Goal: Find specific fact: Find specific fact

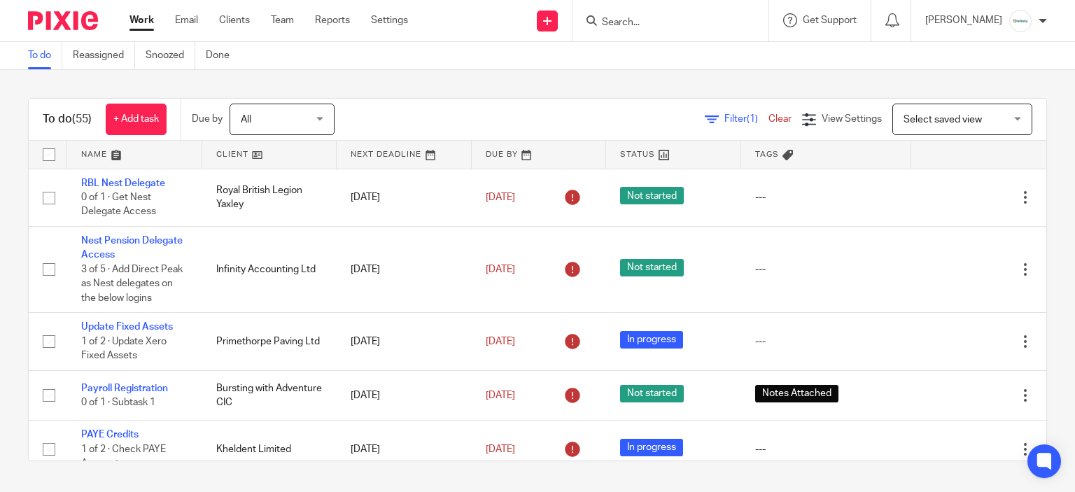
click at [651, 17] on input "Search" at bounding box center [664, 23] width 126 height 13
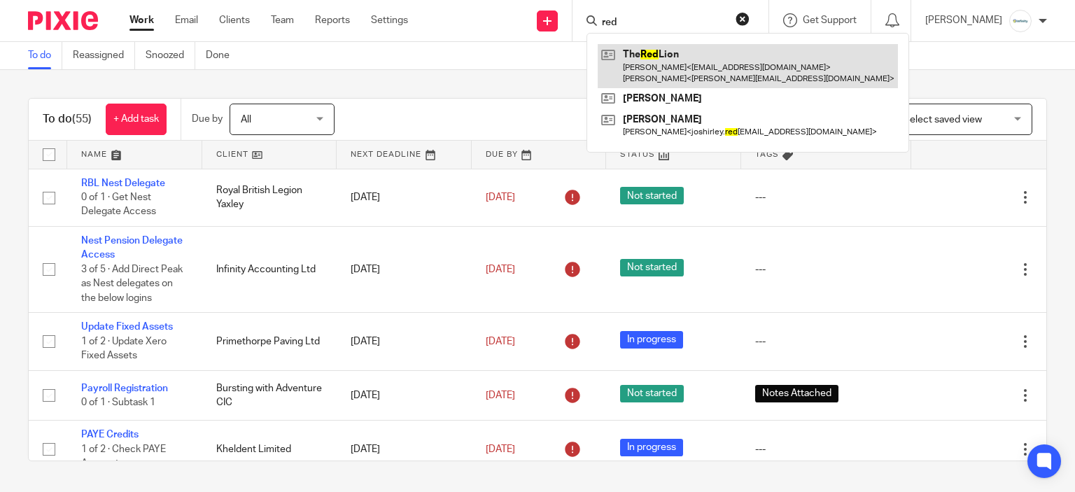
type input "red"
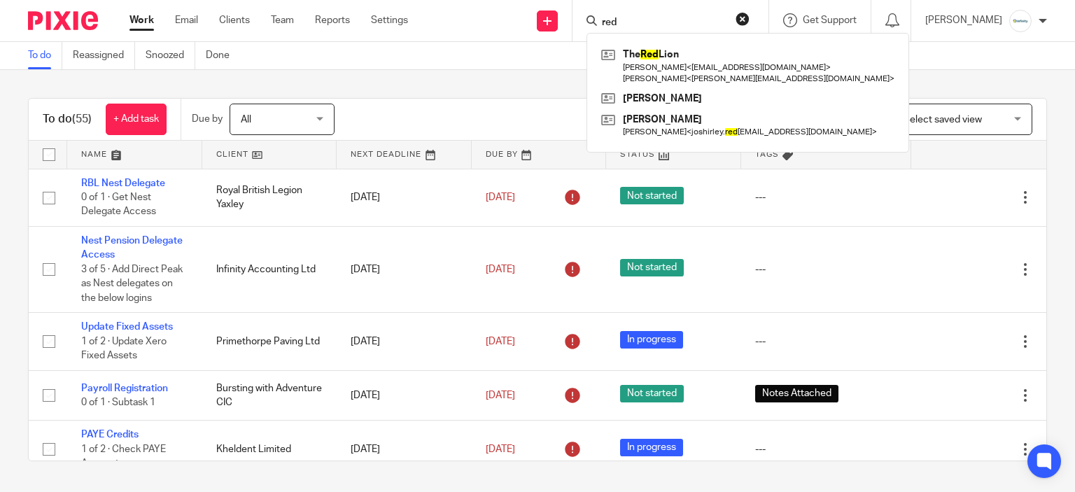
click at [554, 99] on div "To do (55) + Add task Due by All All Today Tomorrow This week Next week This mo…" at bounding box center [538, 120] width 1018 height 42
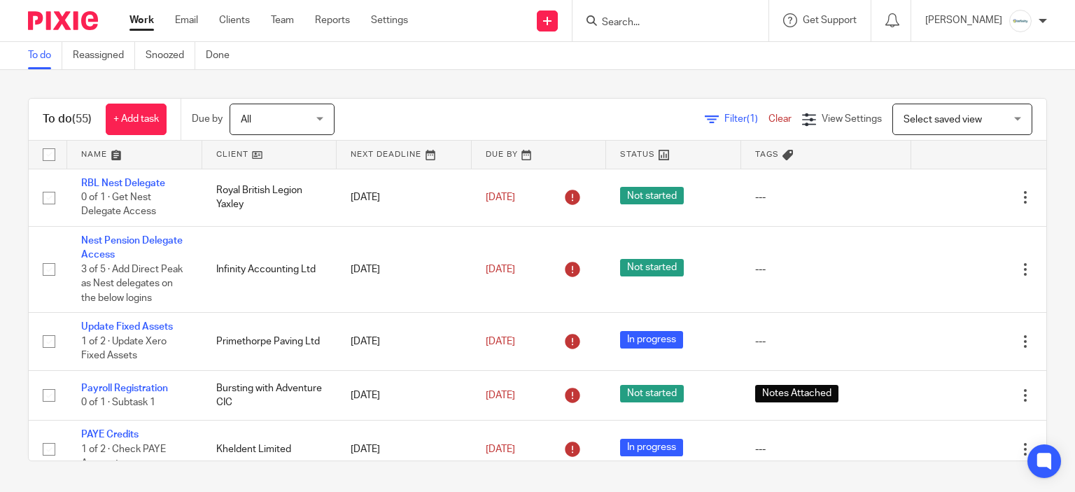
click at [727, 17] on input "Search" at bounding box center [664, 23] width 126 height 13
click at [686, 22] on input "Search" at bounding box center [664, 23] width 126 height 13
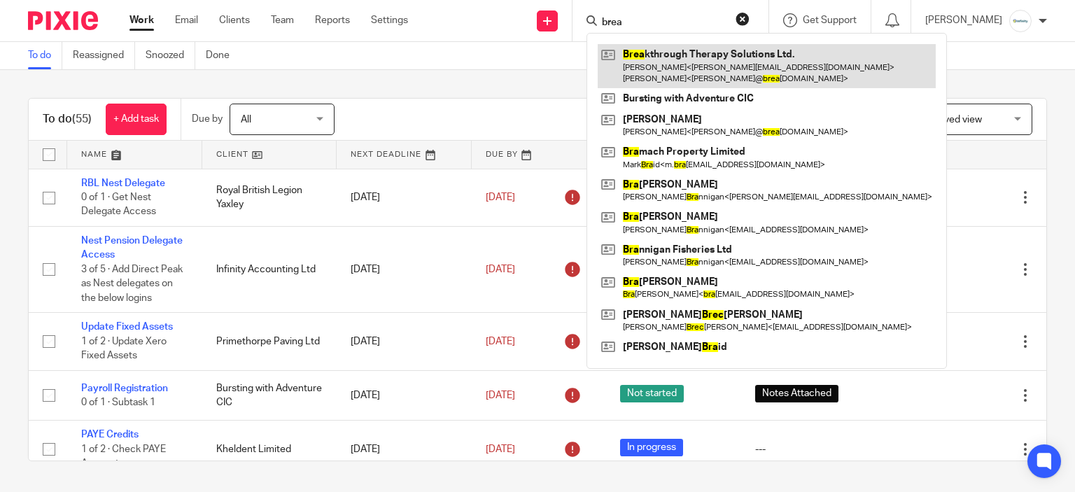
type input "brea"
click at [731, 70] on link at bounding box center [767, 65] width 338 height 43
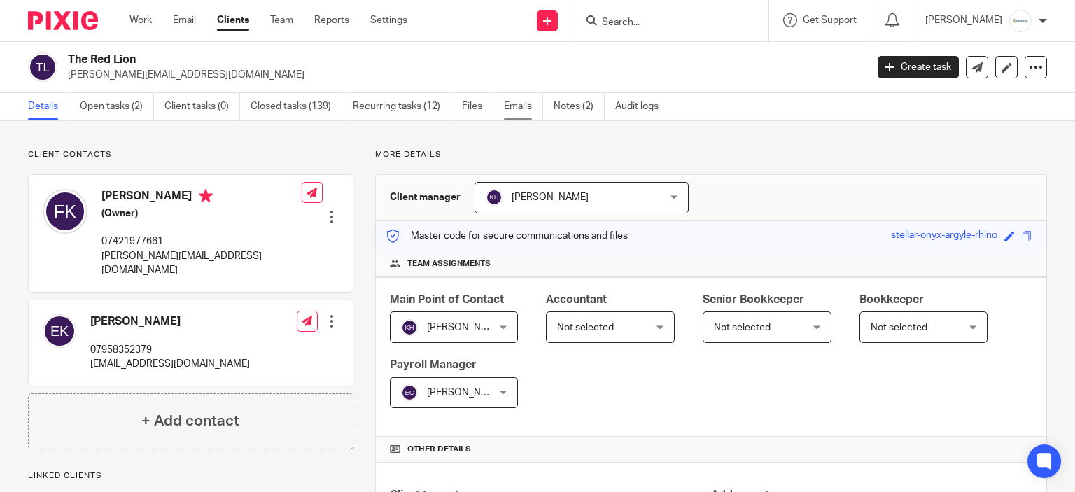
click at [513, 99] on link "Emails" at bounding box center [523, 106] width 39 height 27
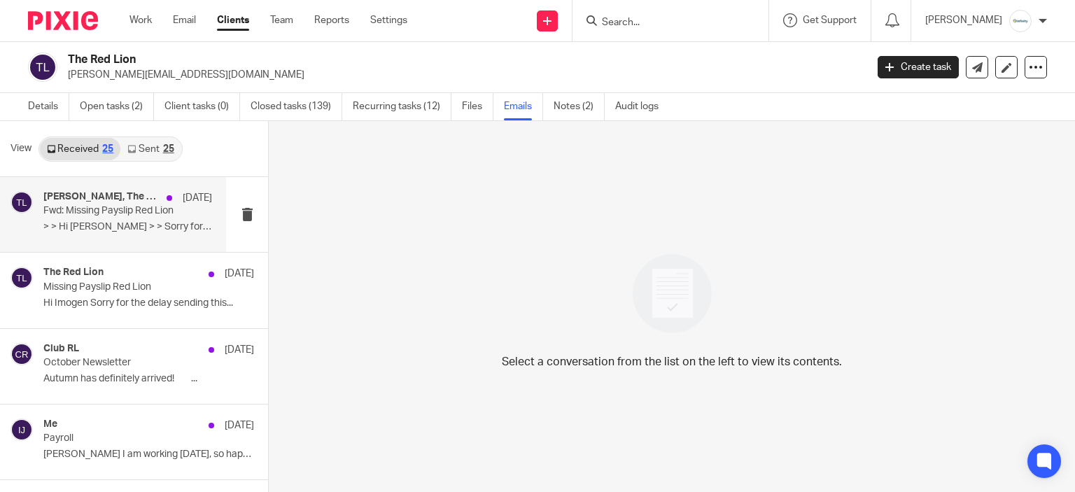
click at [127, 237] on div "Karl Newman, The Red Lion 9 Oct Fwd: Missing Payslip Red Lion > > ﻿Hi Emma > > …" at bounding box center [127, 214] width 169 height 47
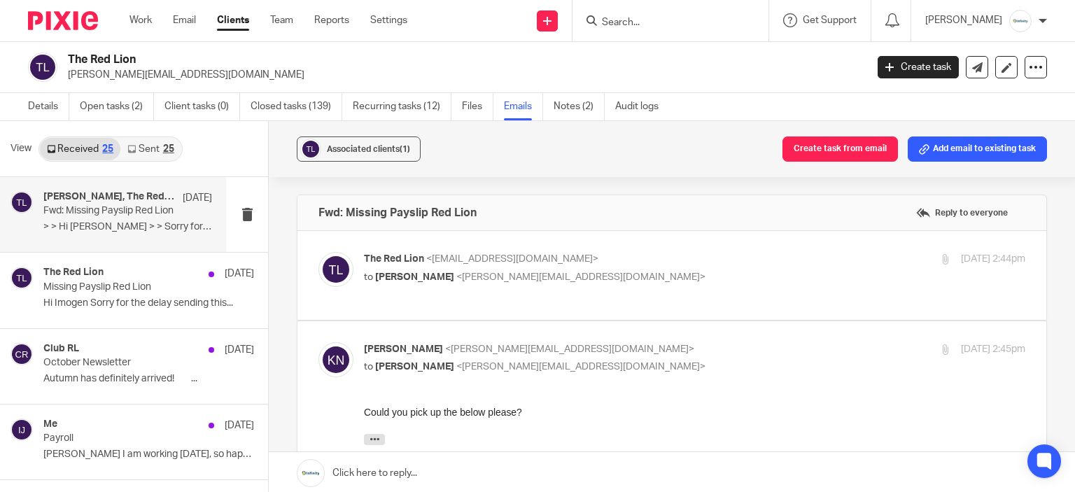
click at [633, 281] on p "to Emma Coleman <e.coleman@directpeak.co.uk>" at bounding box center [584, 277] width 441 height 15
checkbox input "true"
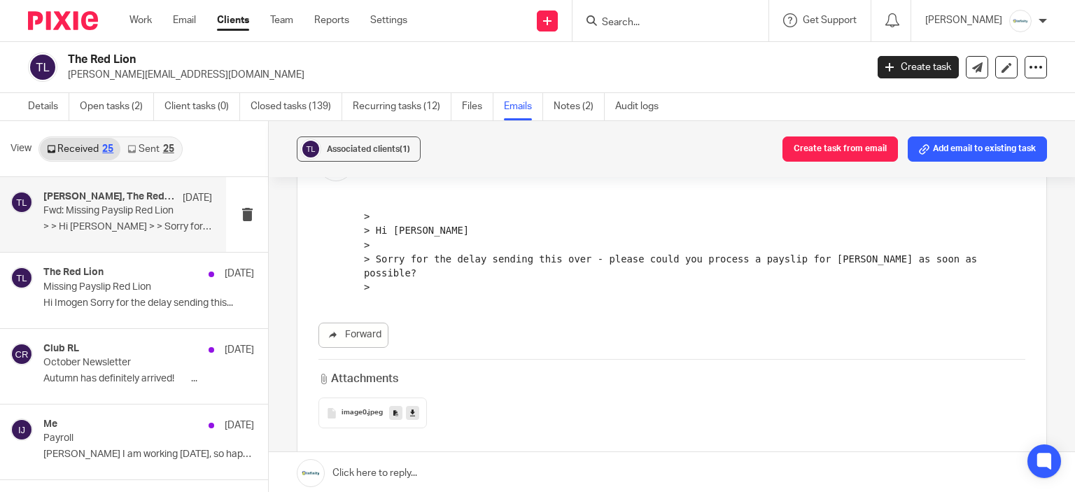
scroll to position [62, 0]
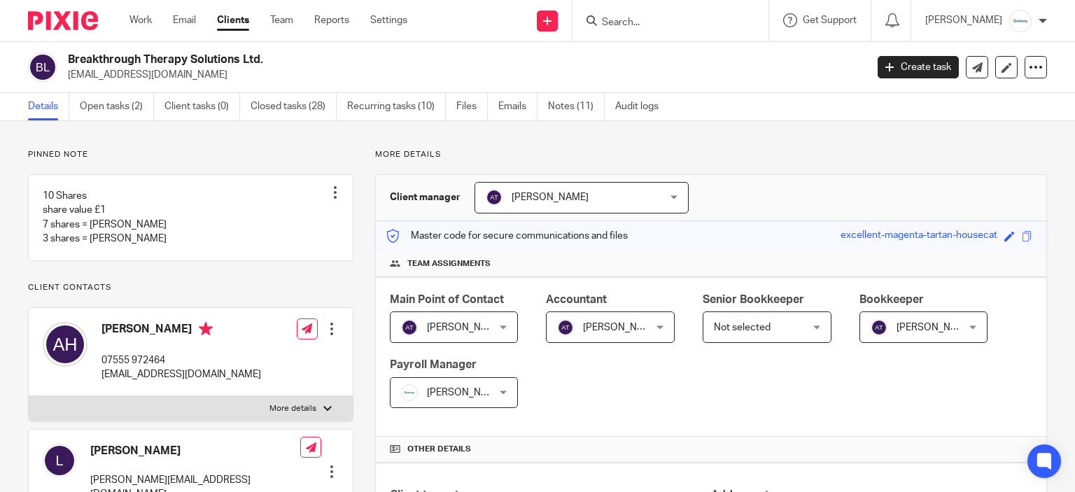
click at [513, 106] on link "Emails" at bounding box center [517, 106] width 39 height 27
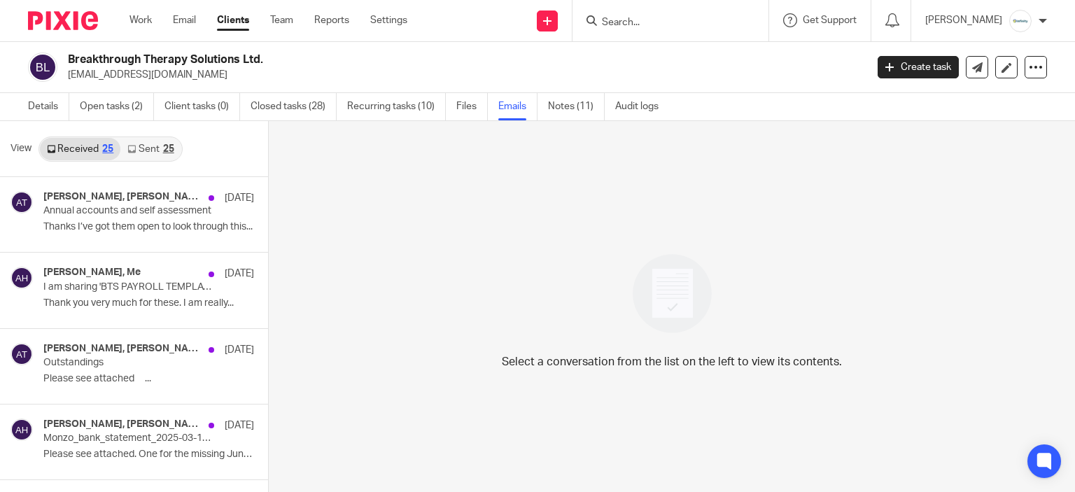
click at [153, 150] on link "Sent 25" at bounding box center [150, 149] width 60 height 22
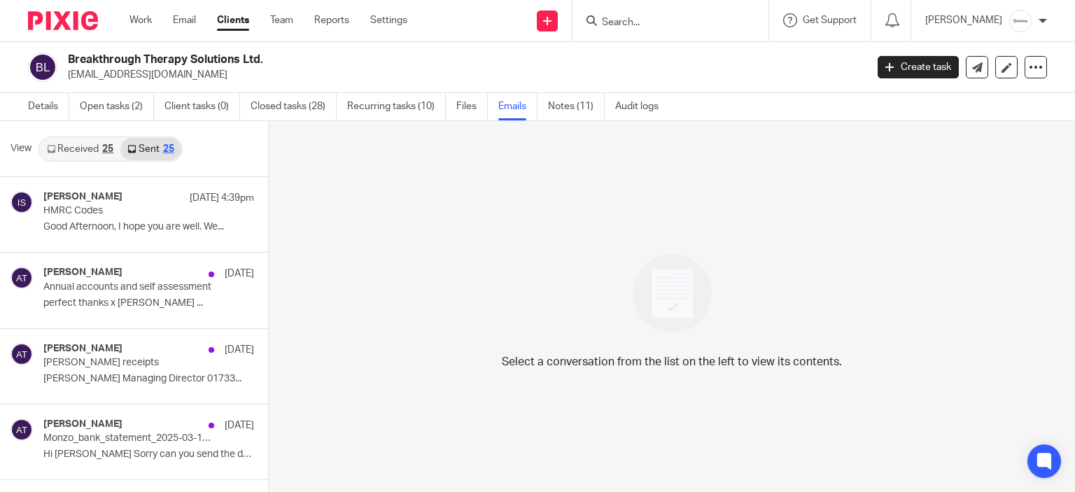
scroll to position [2, 0]
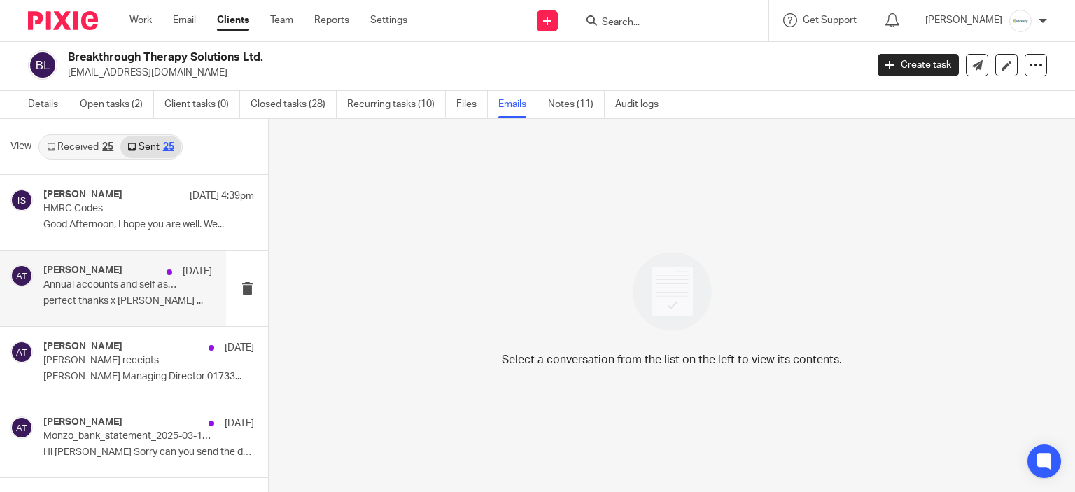
click at [115, 289] on p "Annual accounts and self assessment" at bounding box center [110, 285] width 135 height 12
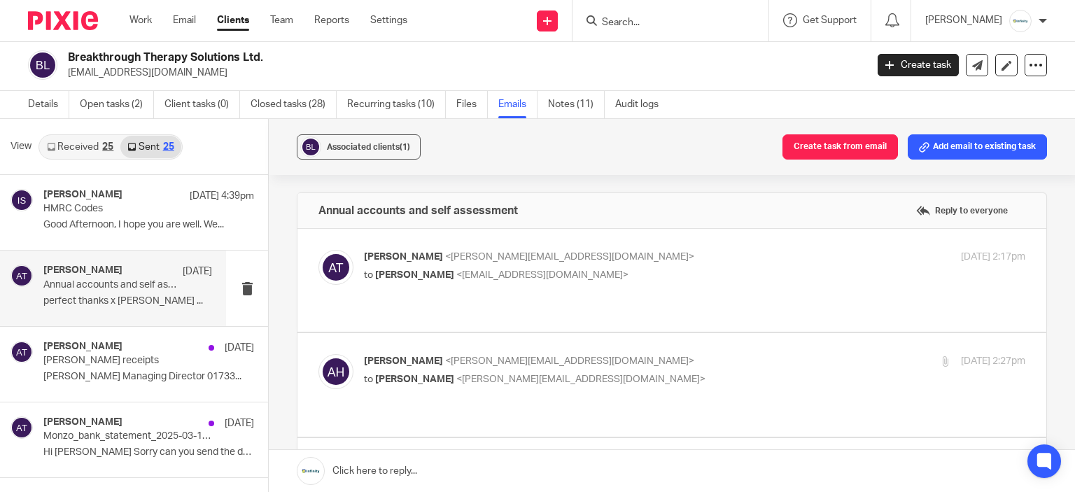
scroll to position [0, 0]
click at [615, 333] on label at bounding box center [671, 384] width 749 height 103
click at [318, 353] on input "checkbox" at bounding box center [318, 353] width 1 height 1
checkbox input "true"
click at [683, 254] on p "Aimee Tamburrini <aimee@infinity-accounting.co.uk>" at bounding box center [584, 257] width 441 height 15
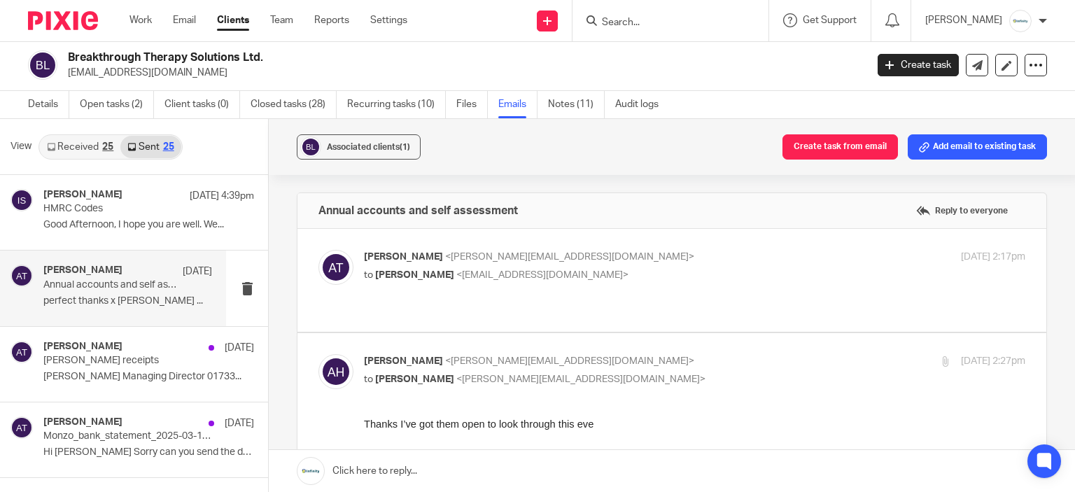
checkbox input "true"
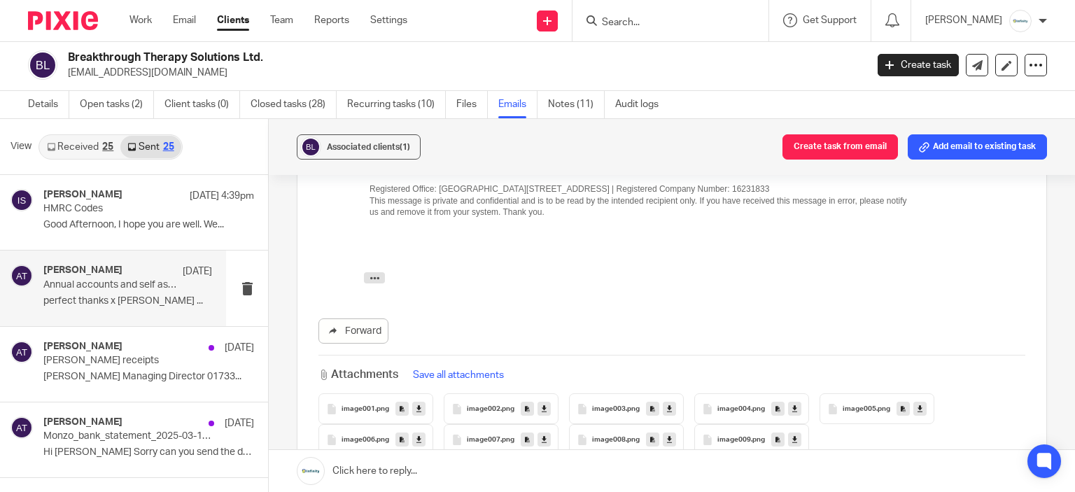
scroll to position [1723, 0]
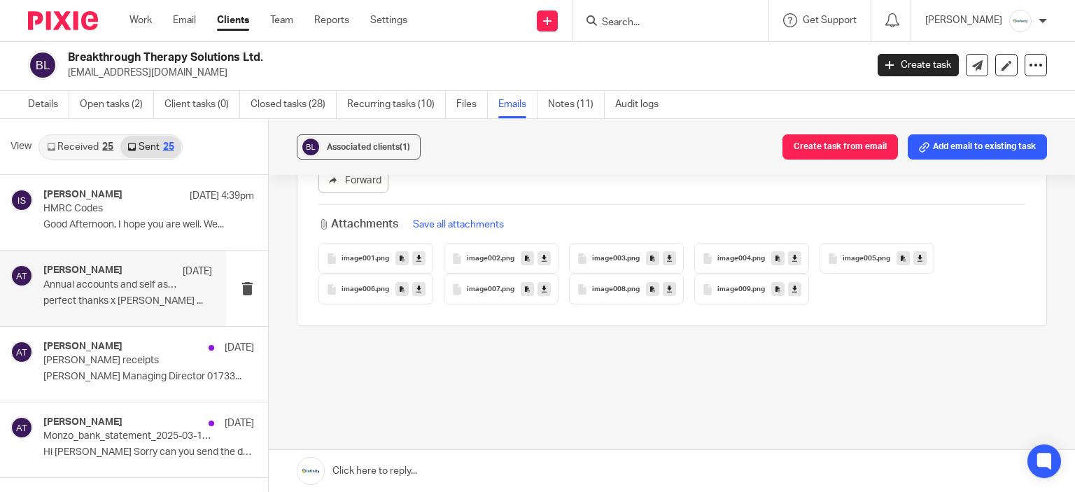
click at [104, 143] on div "25" at bounding box center [107, 147] width 11 height 10
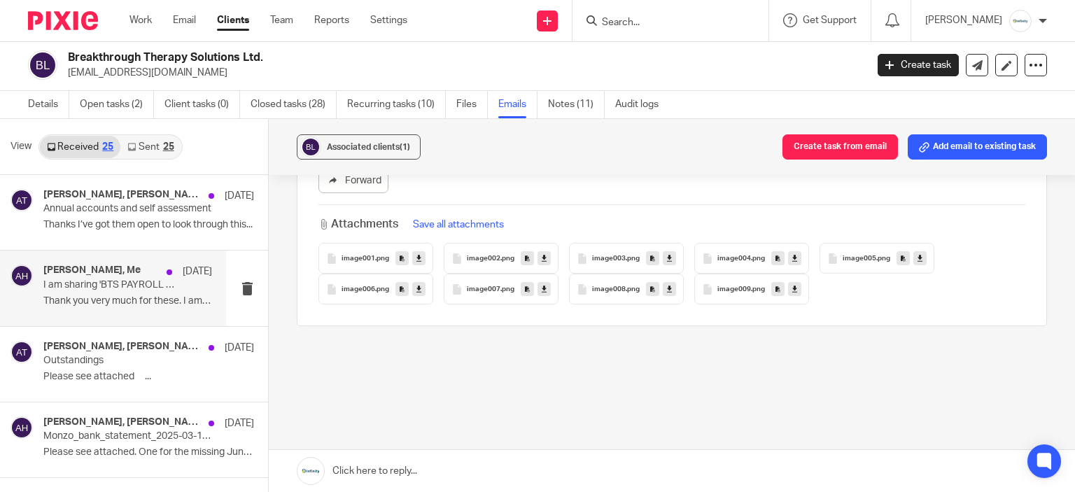
click at [132, 309] on div "Alison Harrod, Me 9 Oct I am sharing 'BTS PAYROLL TEMPLATE September 2025' with…" at bounding box center [127, 288] width 169 height 47
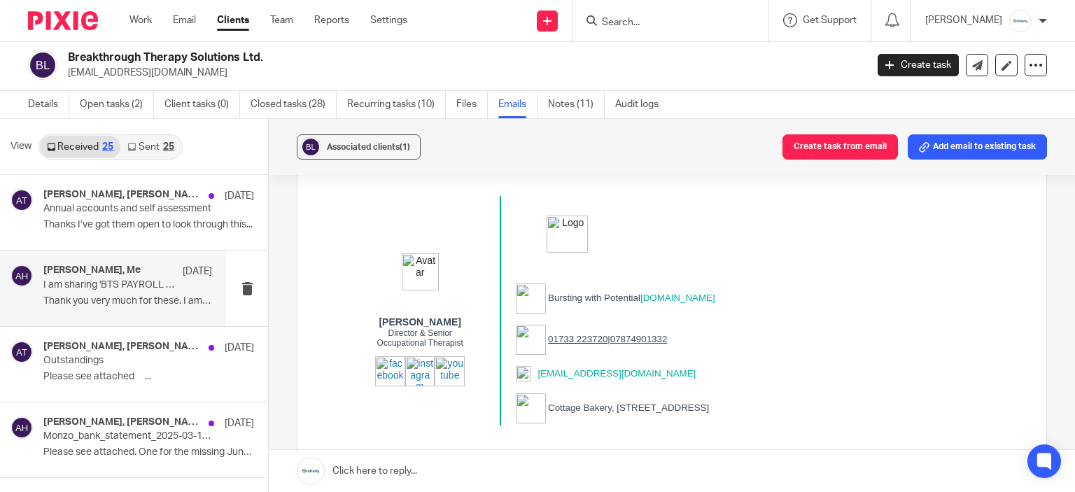
scroll to position [1114, 0]
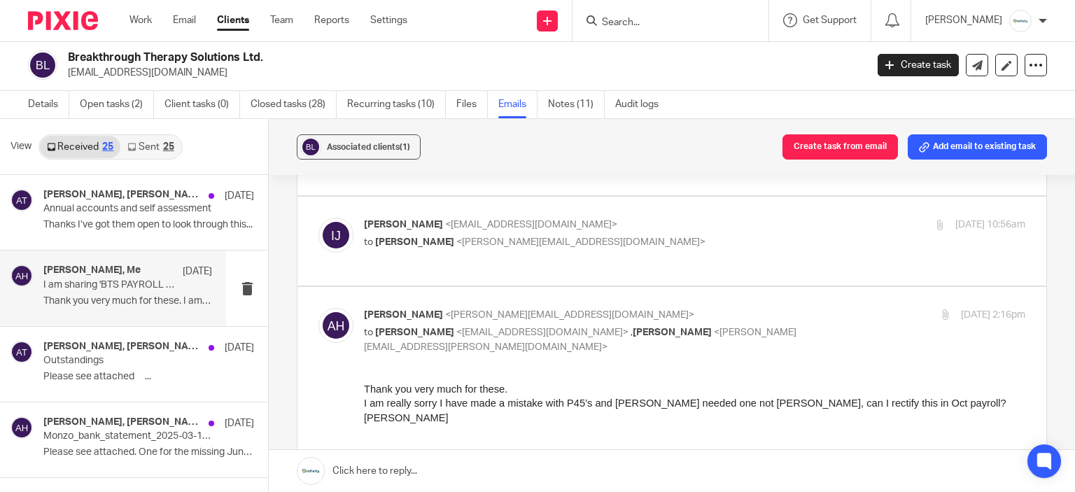
click at [134, 29] on div "Work Email Clients Team Reports Settings Work Email Clients Team Reports Settin…" at bounding box center [271, 20] width 313 height 41
click at [134, 27] on div "Work Email Clients Team Reports Settings Work Email Clients Team Reports Settin…" at bounding box center [271, 20] width 313 height 41
click at [135, 24] on link "Work" at bounding box center [140, 20] width 22 height 14
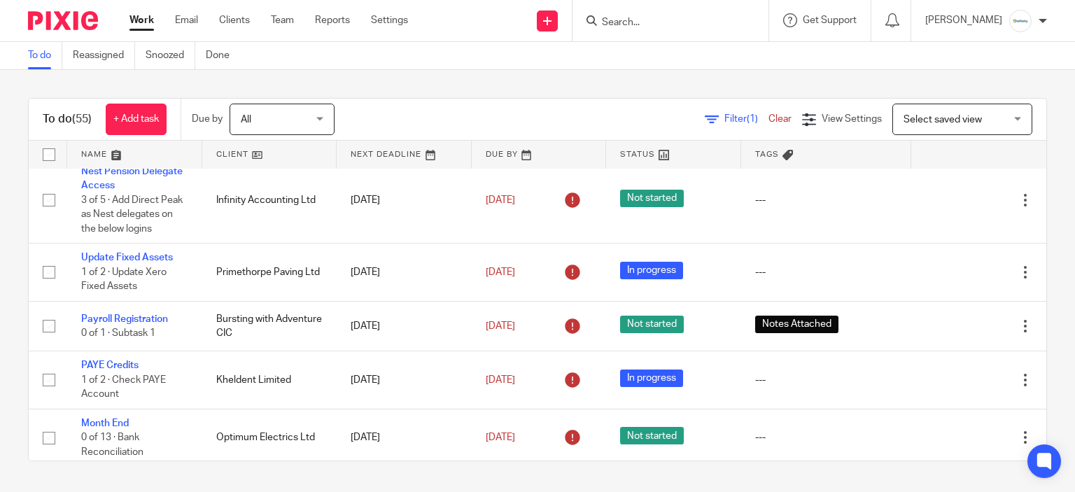
scroll to position [70, 0]
click at [668, 21] on input "Search" at bounding box center [664, 23] width 126 height 13
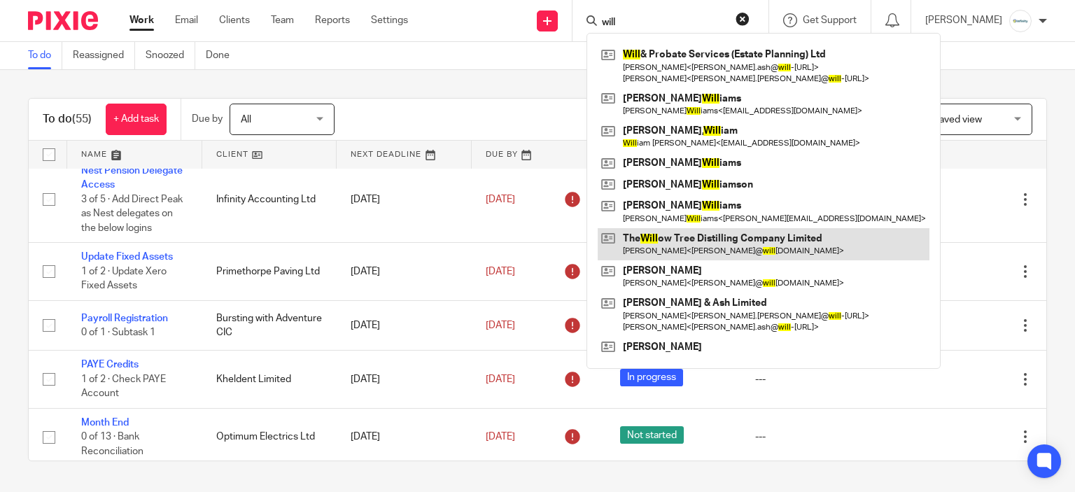
type input "will"
click at [797, 251] on link at bounding box center [764, 244] width 332 height 32
click at [696, 244] on link at bounding box center [764, 244] width 332 height 32
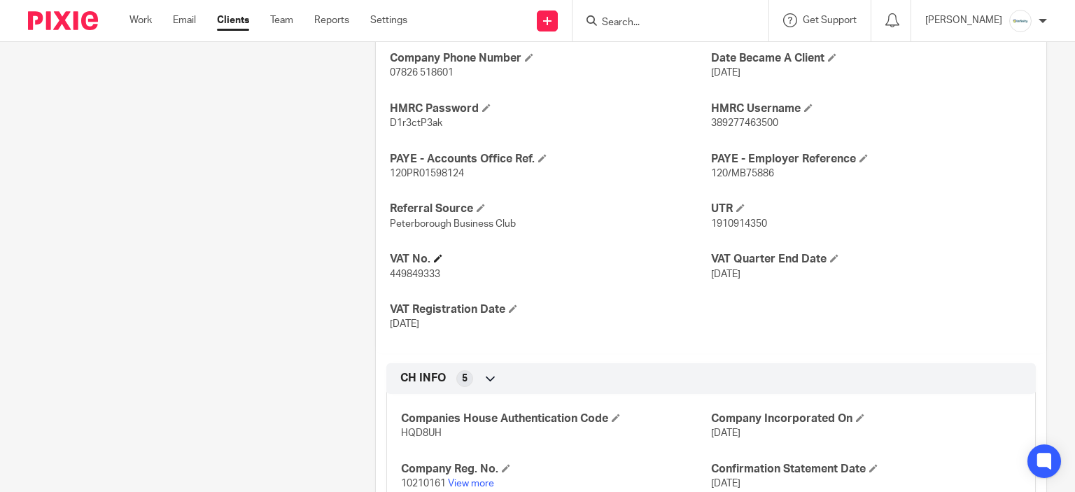
scroll to position [560, 0]
click at [731, 128] on div "Company Phone Number 07826 518601 Date Became A Client [DATE] HMRC Password D1r…" at bounding box center [711, 190] width 671 height 323
click at [731, 127] on div "Company Phone Number 07826 518601 Date Became A Client [DATE] HMRC Password D1r…" at bounding box center [711, 190] width 671 height 323
copy span "389277463500"
click at [392, 129] on div "Company Phone Number 07826 518601 Date Became A Client [DATE] HMRC Password D1r…" at bounding box center [711, 190] width 671 height 323
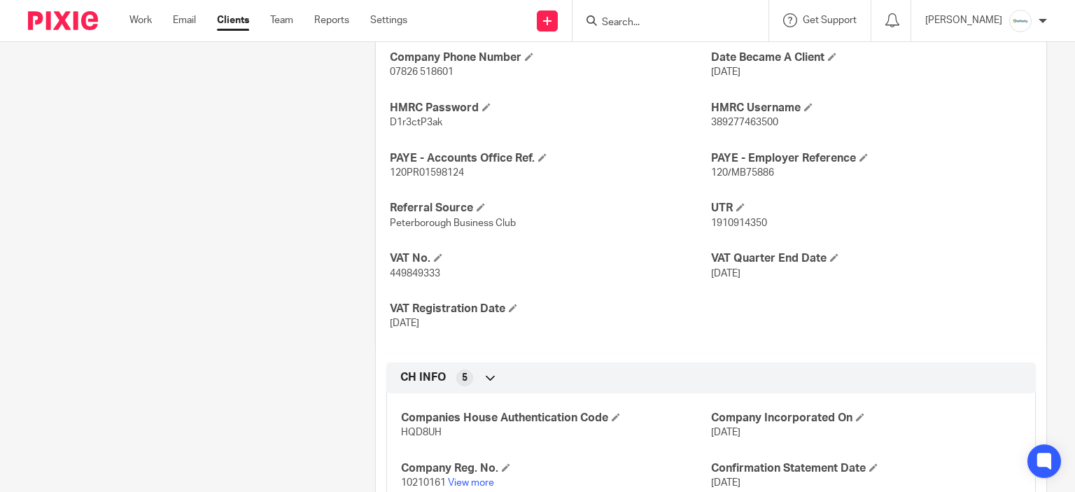
click at [390, 127] on p "D1r3ctP3ak" at bounding box center [550, 122] width 321 height 14
copy span "D1r3ctP3ak"
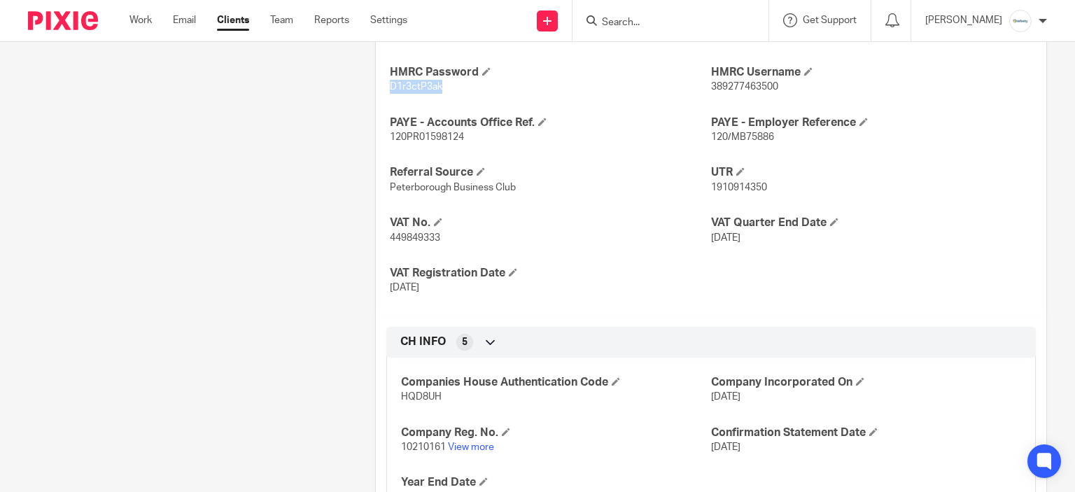
scroll to position [524, 0]
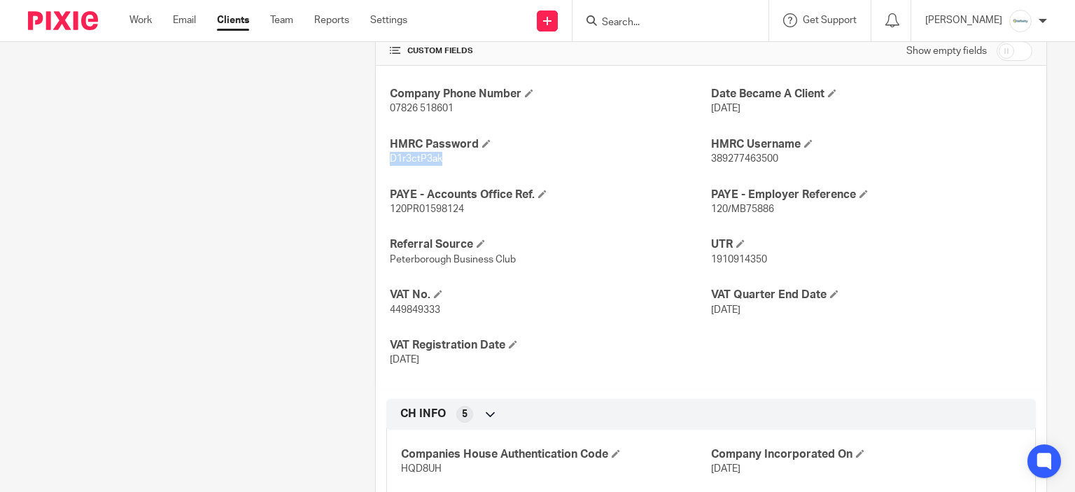
copy span "D1r3ctP3ak"
click at [756, 165] on div "Company Phone Number 07826 518601 Date Became A Client [DATE] HMRC Password D1r…" at bounding box center [711, 227] width 671 height 323
click at [751, 159] on span "389277463500" at bounding box center [744, 159] width 67 height 10
copy span "389277463500"
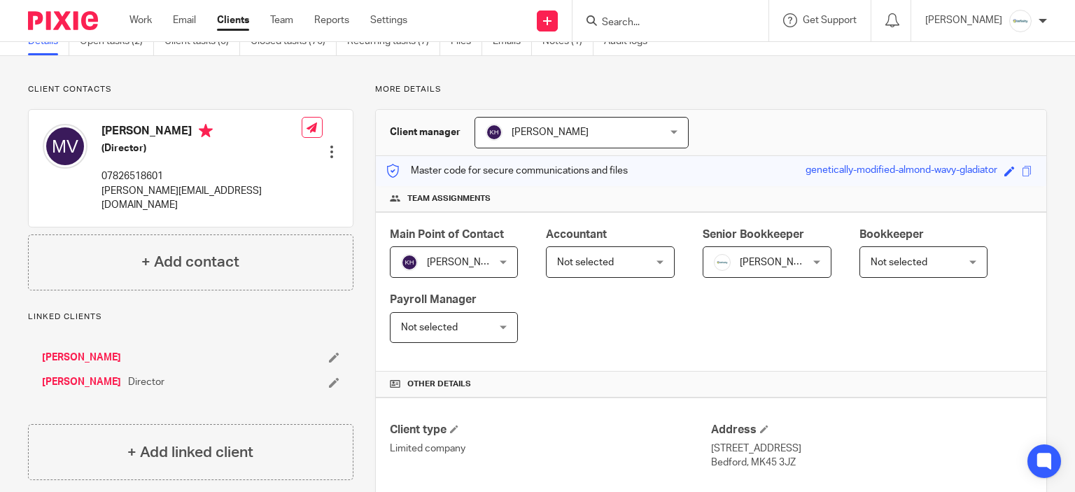
scroll to position [0, 0]
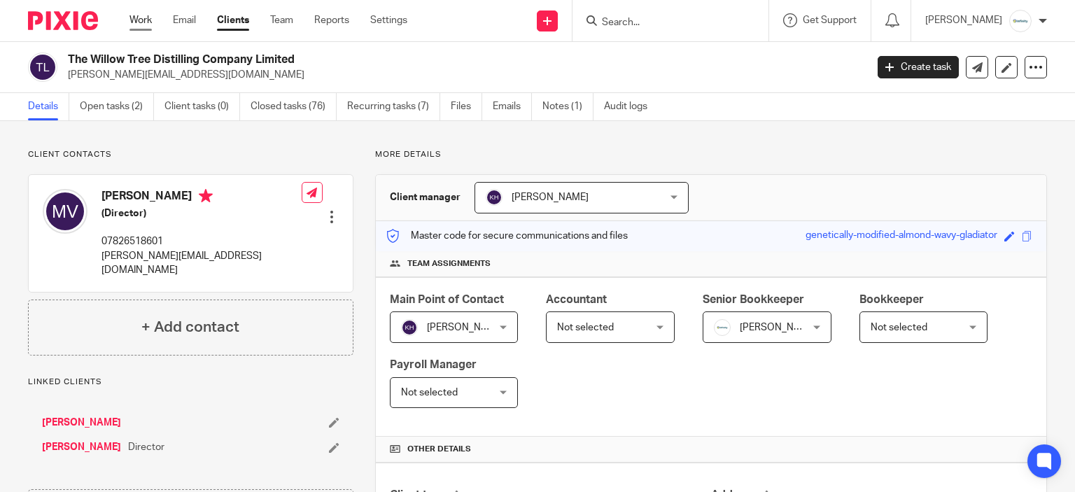
click at [141, 14] on link "Work" at bounding box center [140, 20] width 22 height 14
